Goal: Entertainment & Leisure: Consume media (video, audio)

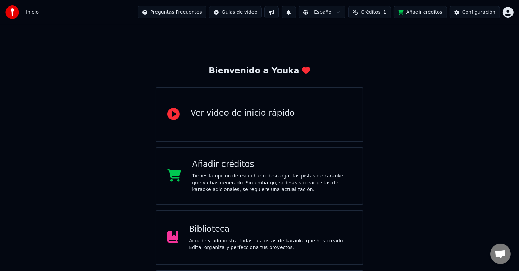
click at [224, 224] on div "Biblioteca" at bounding box center [270, 229] width 163 height 11
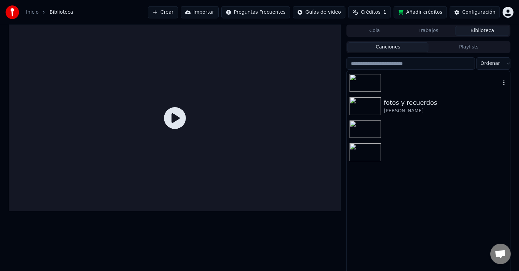
click at [406, 82] on div at bounding box center [428, 82] width 163 height 23
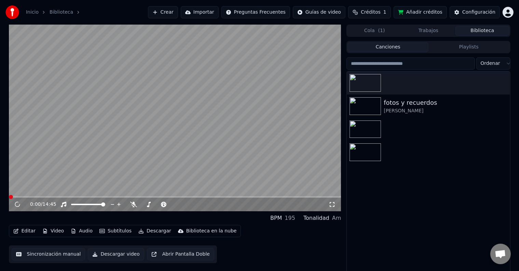
click at [112, 197] on span at bounding box center [175, 196] width 332 height 1
click at [223, 197] on span at bounding box center [175, 196] width 332 height 1
click at [266, 197] on span at bounding box center [175, 196] width 332 height 1
click at [19, 204] on icon at bounding box center [22, 204] width 16 height 5
